Goal: Transaction & Acquisition: Register for event/course

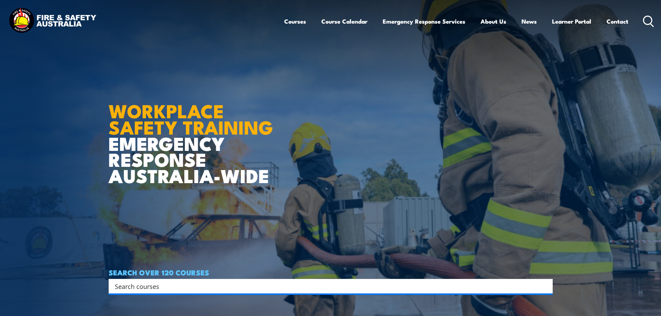
click at [651, 19] on icon at bounding box center [648, 21] width 11 height 11
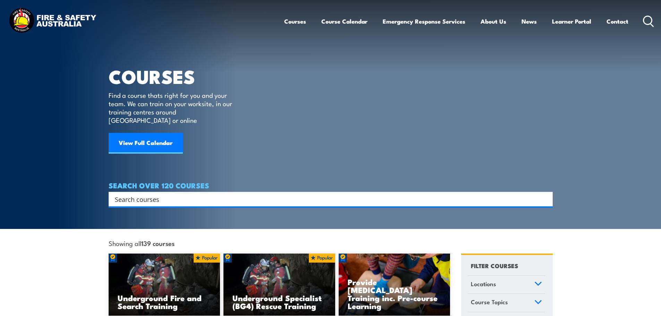
click at [160, 194] on input "Search input" at bounding box center [326, 199] width 423 height 10
type input "G189"
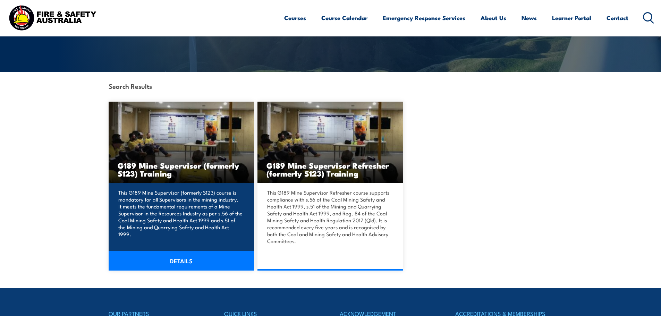
scroll to position [139, 0]
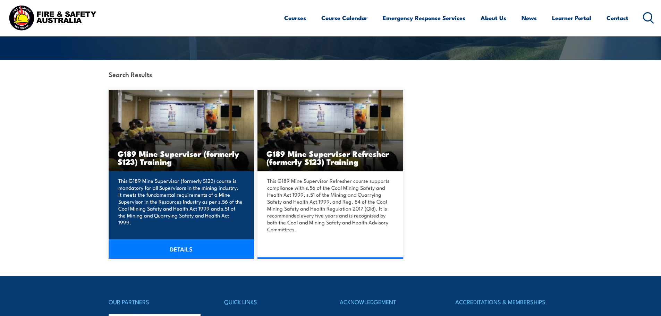
click at [172, 150] on h3 "G189 Mine Supervisor (formerly S123) Training" at bounding box center [182, 158] width 128 height 16
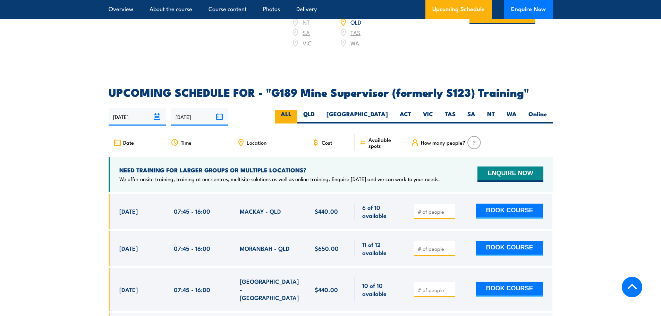
scroll to position [1180, 0]
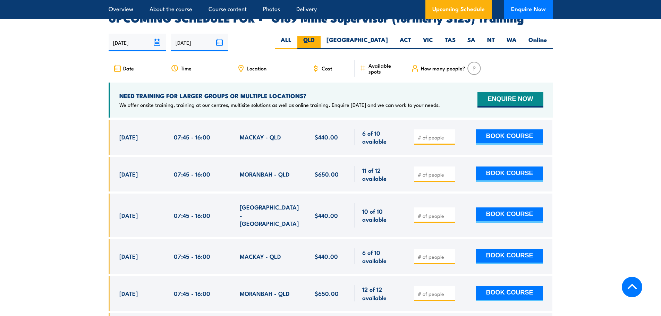
click at [321, 36] on label "QLD" at bounding box center [308, 43] width 23 height 14
click at [319, 36] on input "QLD" at bounding box center [317, 38] width 5 height 5
radio input "true"
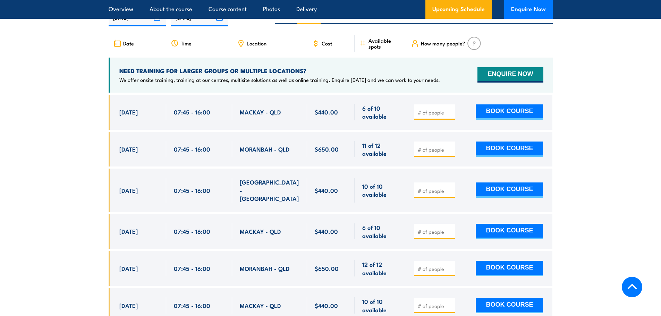
scroll to position [1217, 0]
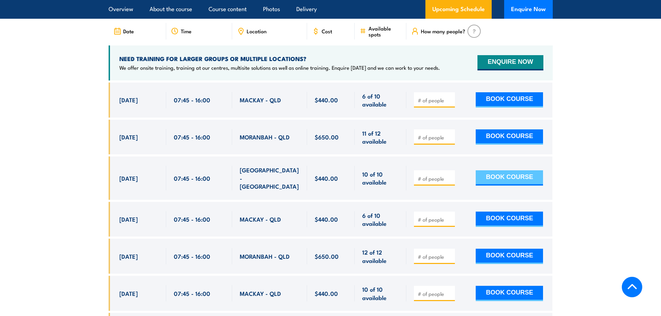
click at [510, 170] on button "BOOK COURSE" at bounding box center [509, 177] width 67 height 15
type input "1"
click at [450, 175] on input "1" at bounding box center [435, 178] width 35 height 7
click at [511, 170] on button "BOOK COURSE" at bounding box center [509, 177] width 67 height 15
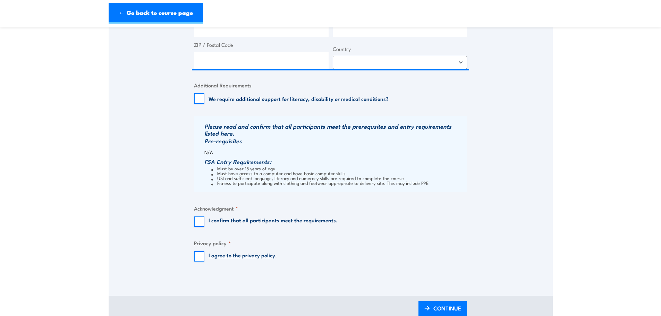
scroll to position [486, 0]
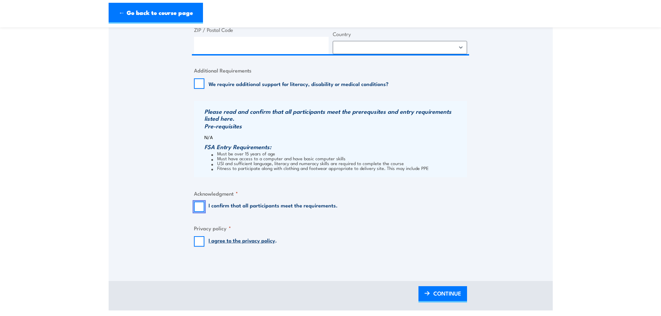
click at [201, 206] on input "I confirm that all participants meet the requirements." at bounding box center [199, 207] width 10 height 10
checkbox input "true"
click at [199, 241] on input "I agree to the privacy policy ." at bounding box center [199, 241] width 10 height 10
checkbox input "true"
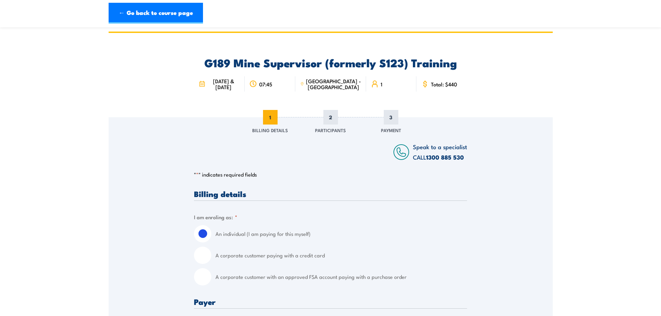
scroll to position [0, 0]
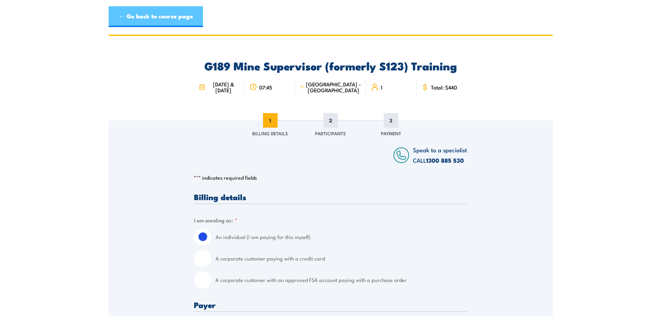
click at [121, 14] on link "← Go back to course page" at bounding box center [156, 16] width 94 height 21
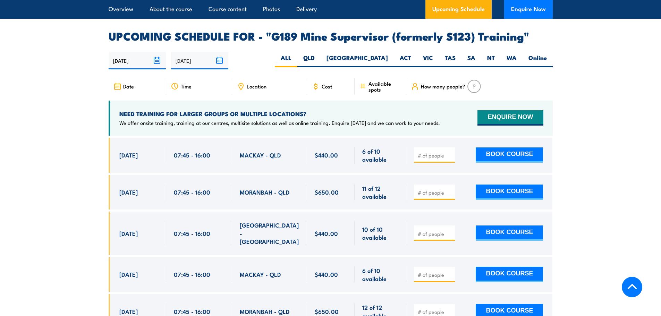
scroll to position [1183, 0]
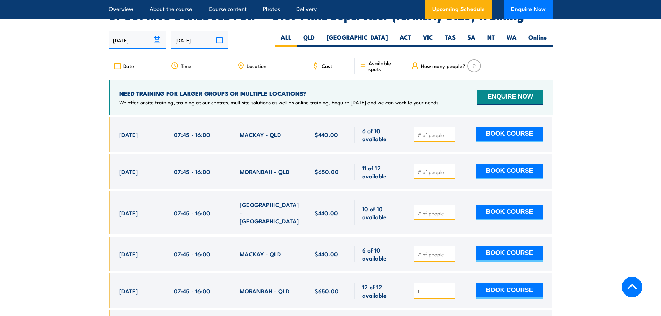
type input "1"
click at [451, 288] on input "1" at bounding box center [435, 291] width 35 height 7
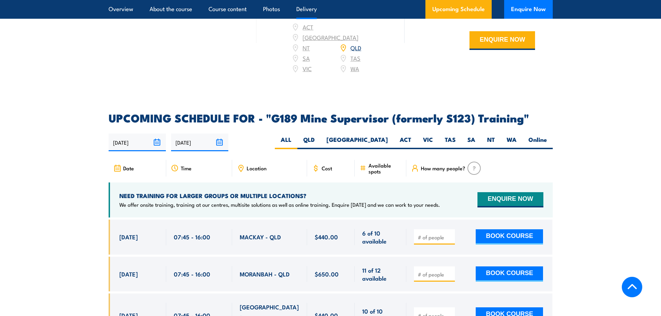
scroll to position [974, 0]
